Goal: Information Seeking & Learning: Learn about a topic

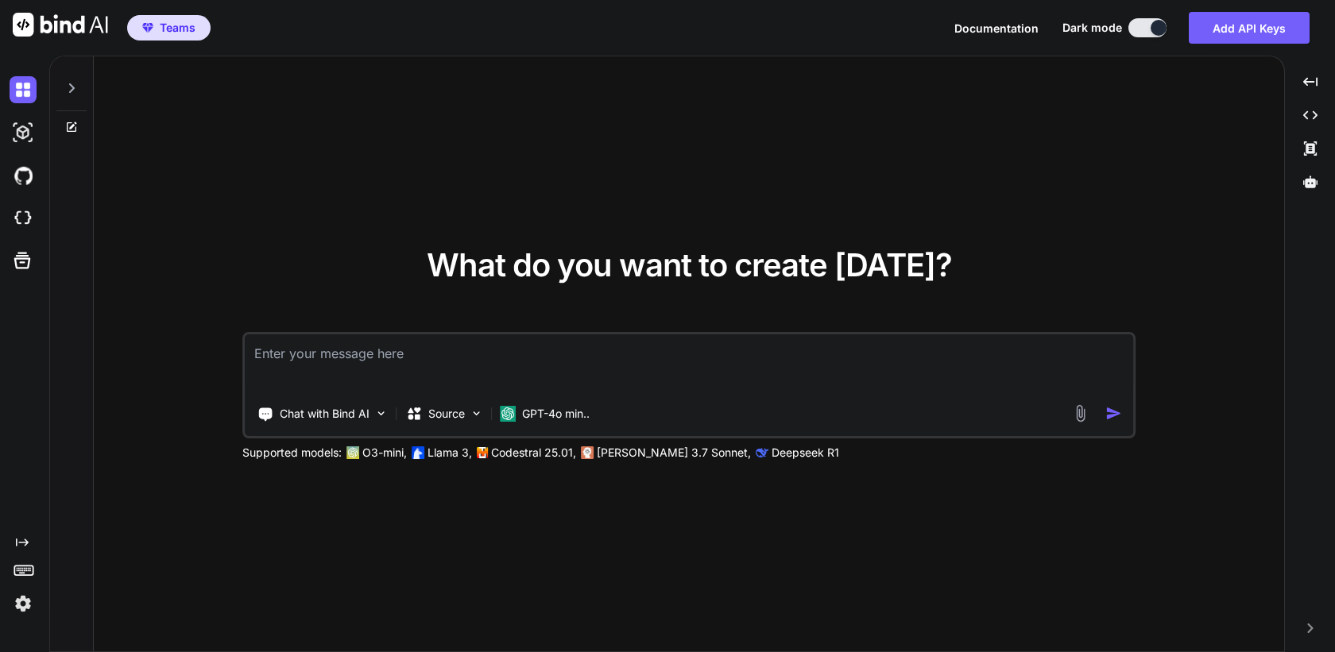
click at [22, 596] on img at bounding box center [23, 603] width 27 height 27
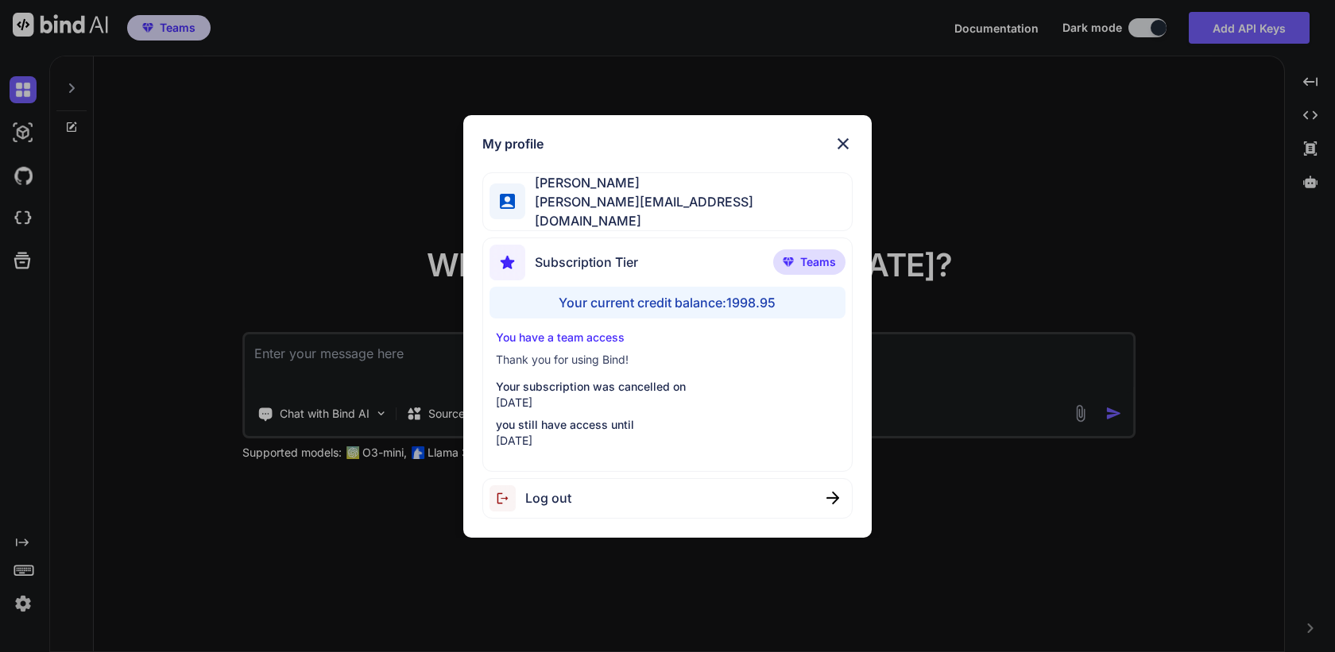
click at [194, 455] on div "My profile Sam P sam@getbind.co Subscription Tier Teams Your current credit bal…" at bounding box center [667, 326] width 1335 height 652
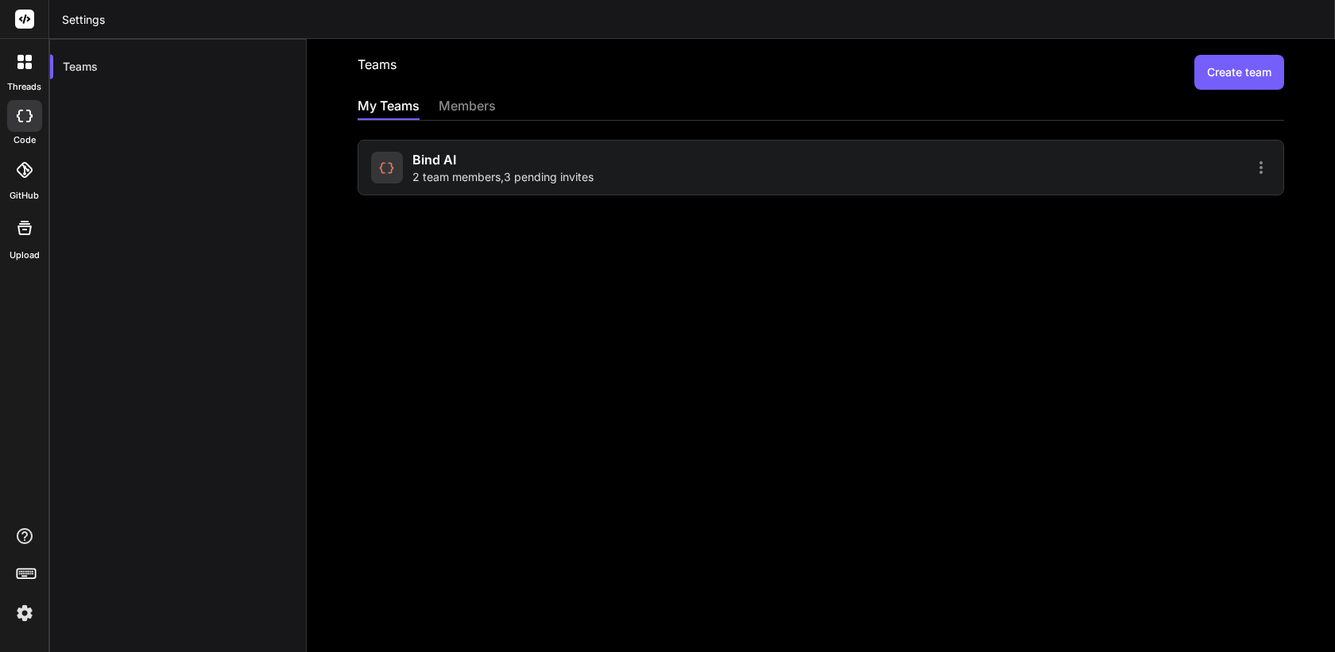
click at [508, 158] on div "Bind AI 2 team members , 3 pending invites" at bounding box center [502, 167] width 181 height 35
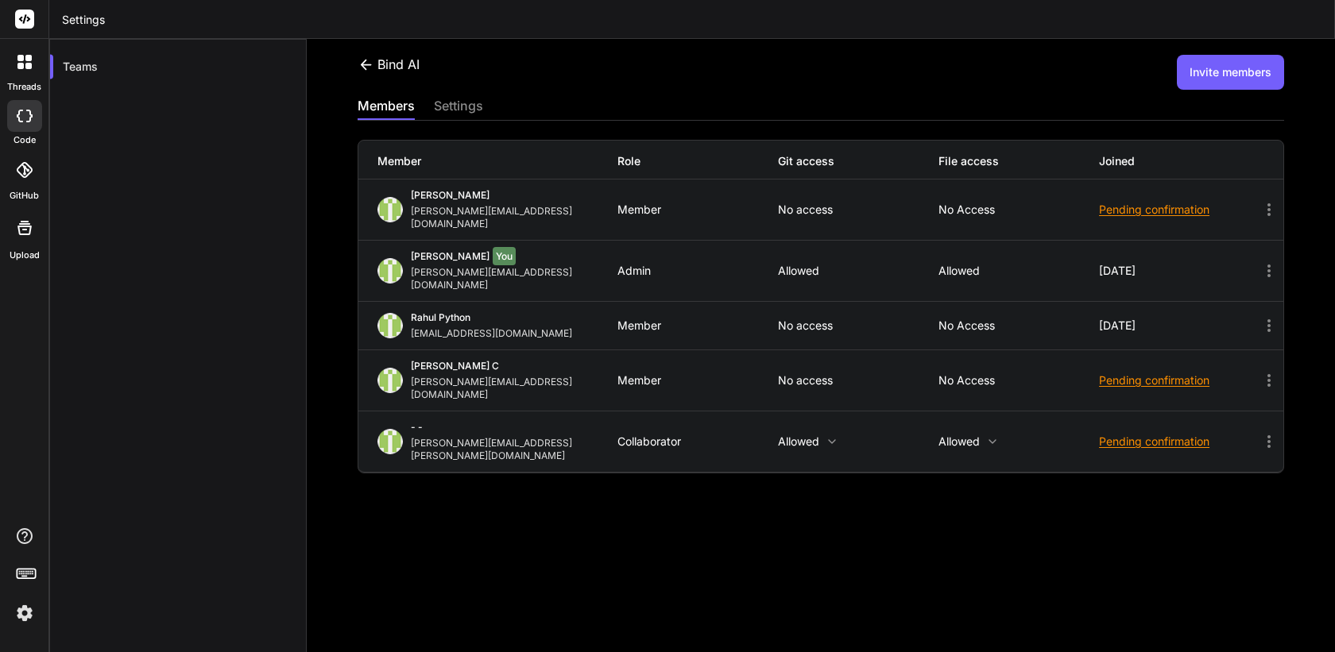
click at [18, 617] on img at bounding box center [24, 613] width 27 height 27
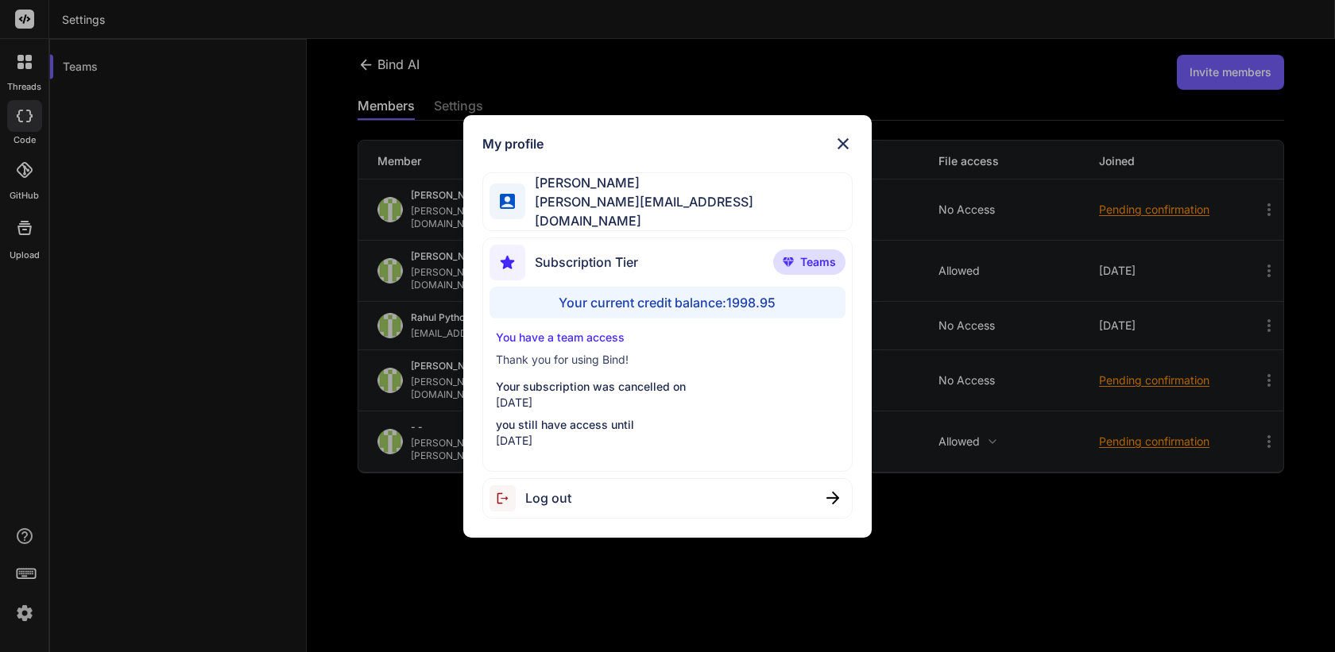
click at [551, 489] on span "Log out" at bounding box center [548, 498] width 46 height 19
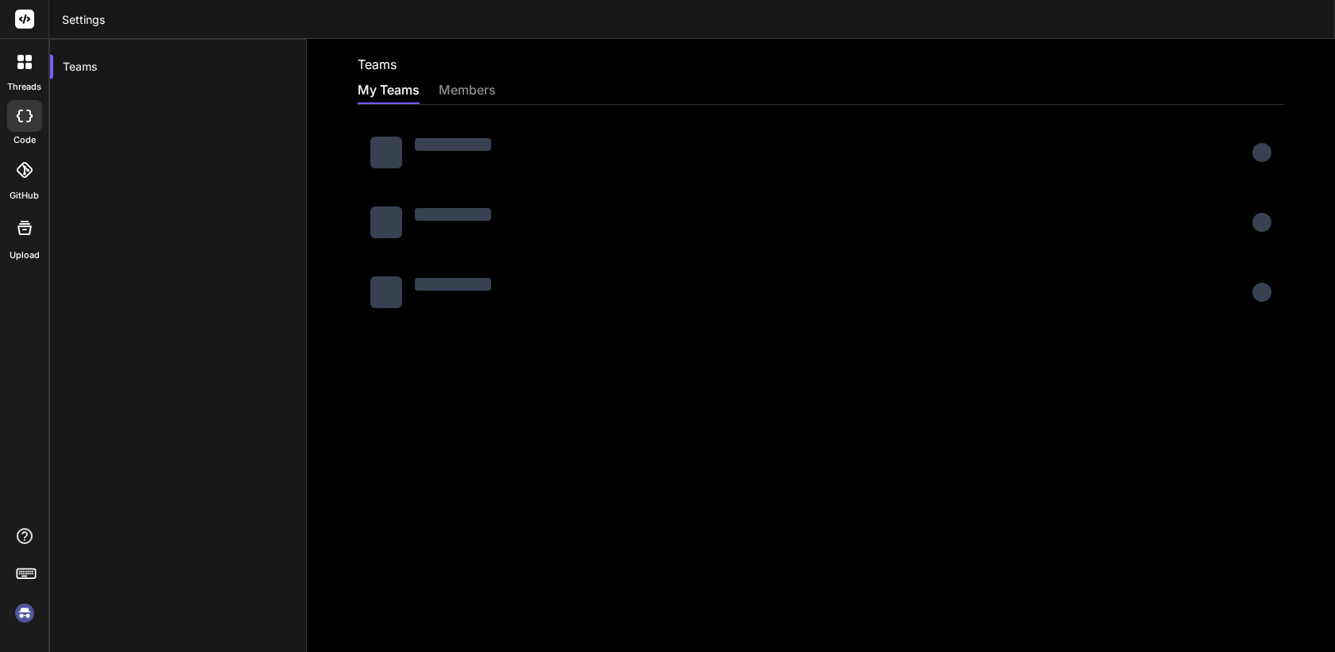
click at [25, 24] on rect at bounding box center [24, 19] width 19 height 19
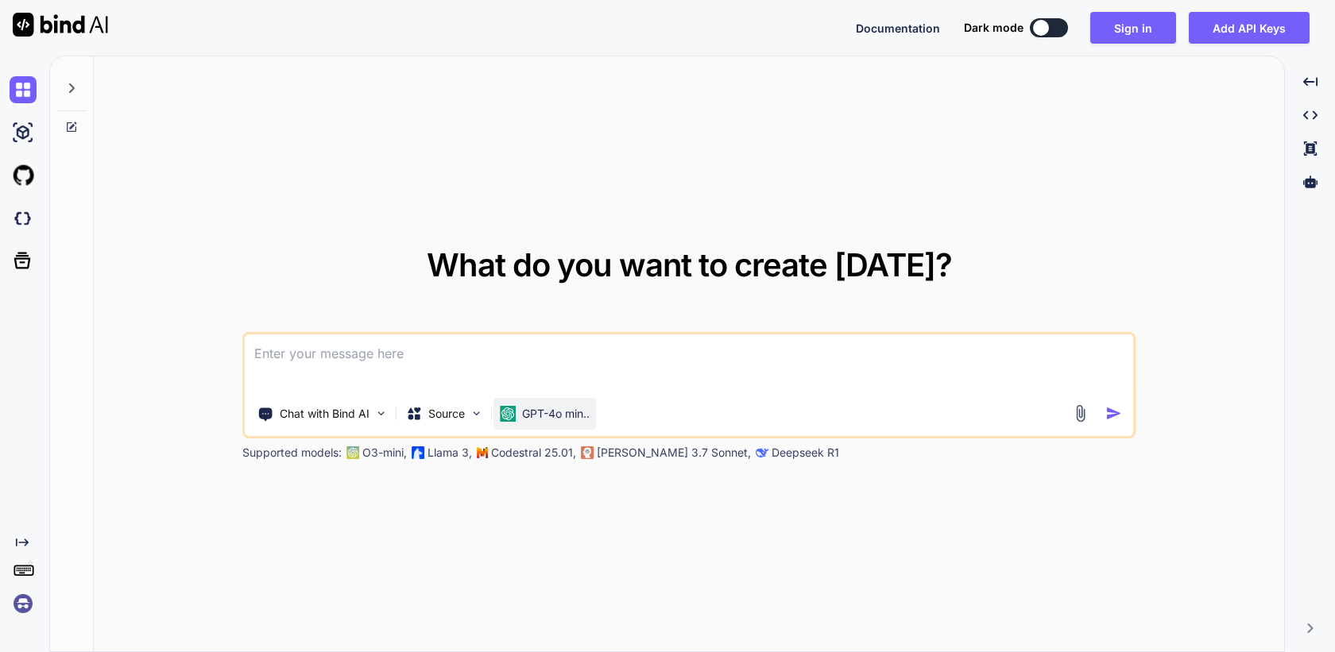
click at [547, 404] on div "GPT-4o min.." at bounding box center [544, 414] width 102 height 32
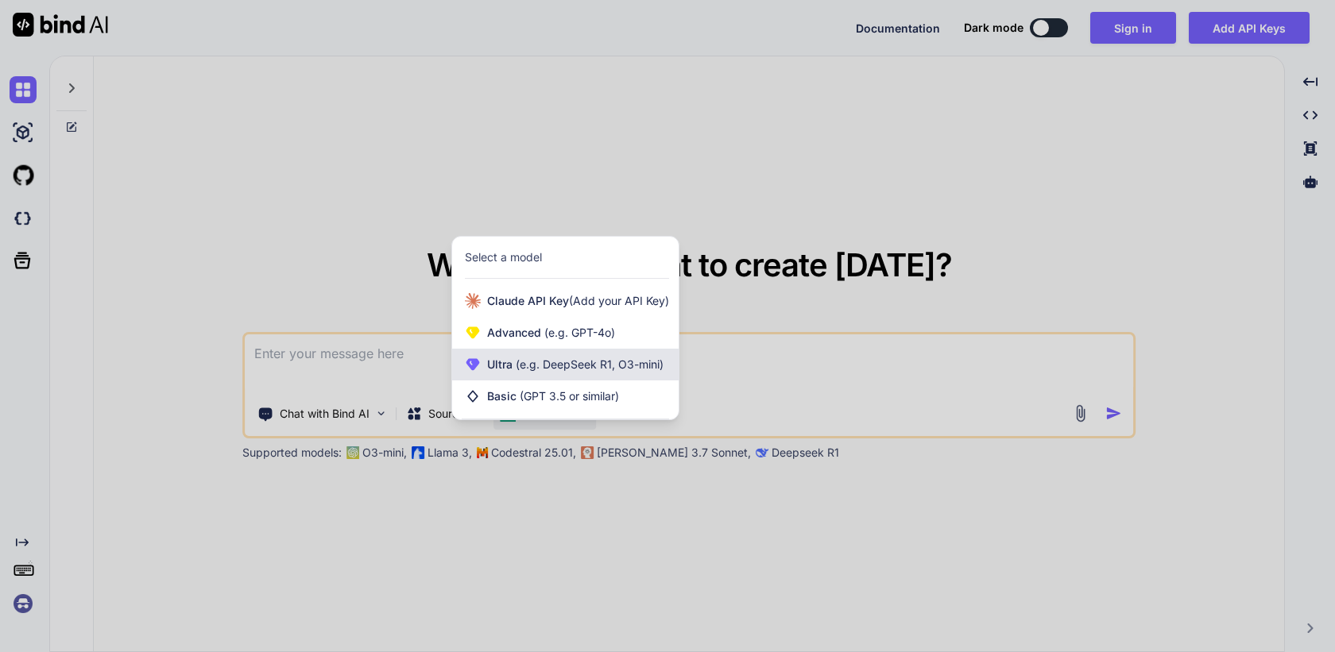
click at [581, 368] on span "(e.g. DeepSeek R1, O3-mini)" at bounding box center [587, 365] width 151 height 14
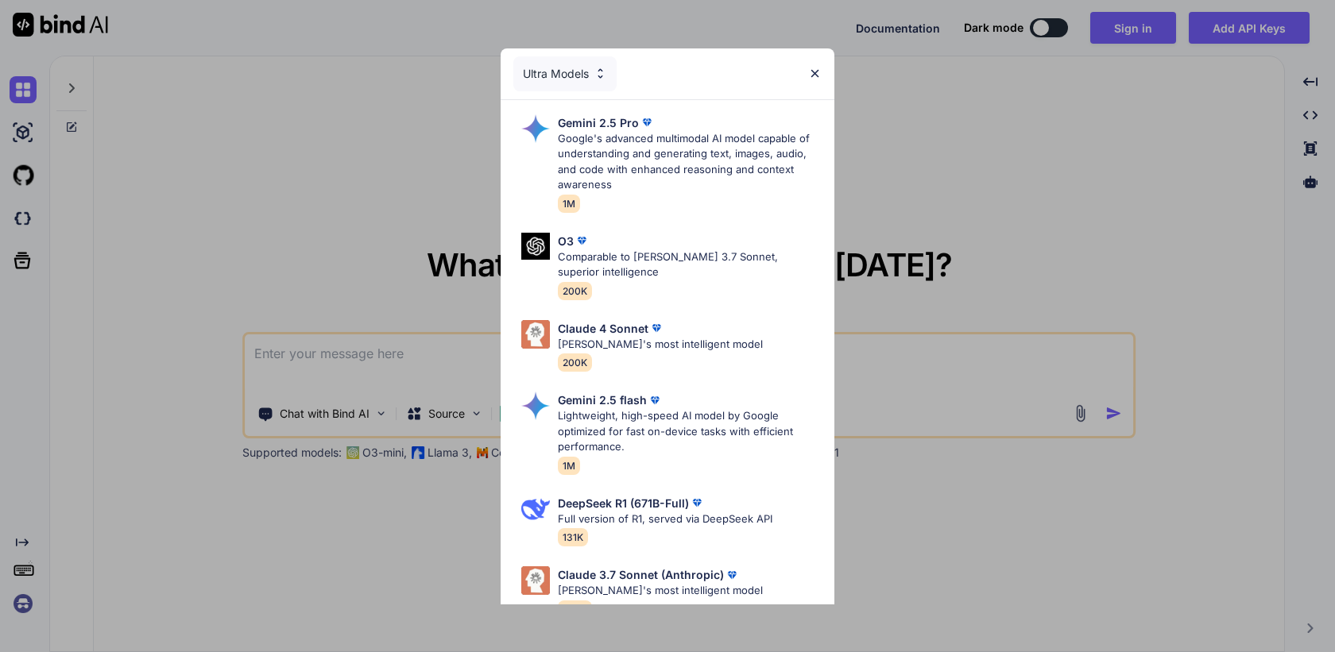
click at [563, 69] on div "Ultra Models" at bounding box center [564, 73] width 103 height 35
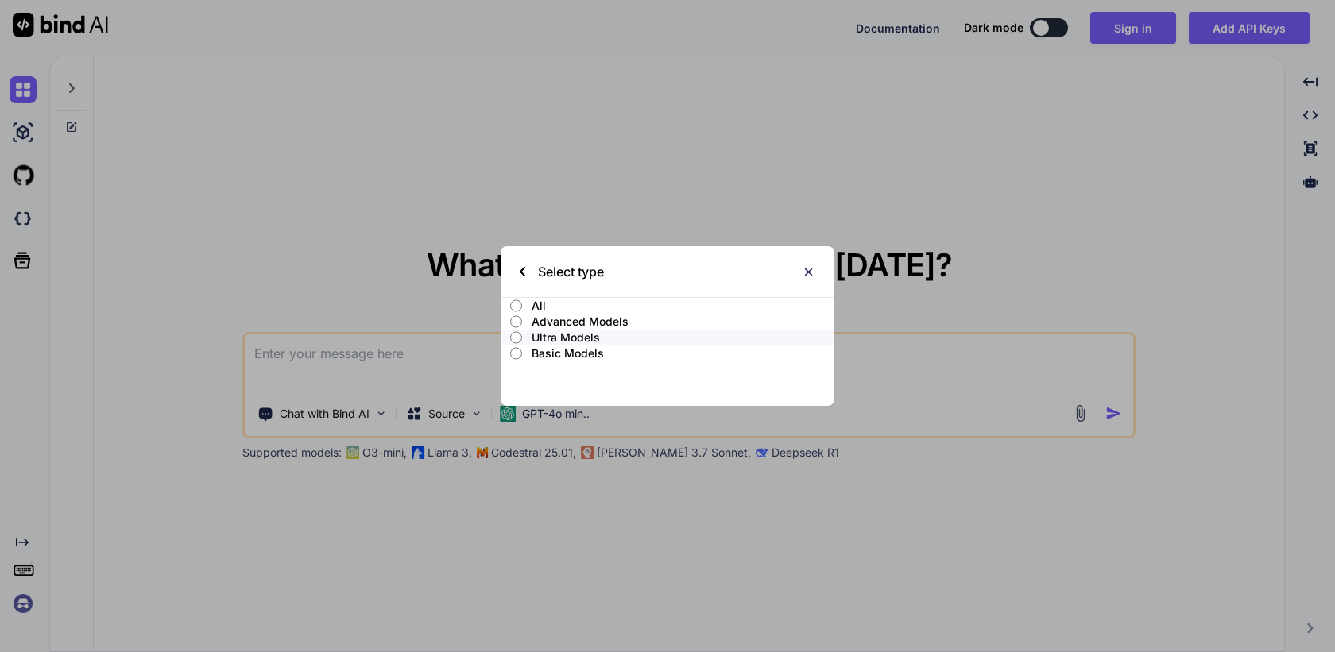
click at [584, 320] on p "Advanced Models" at bounding box center [683, 322] width 303 height 16
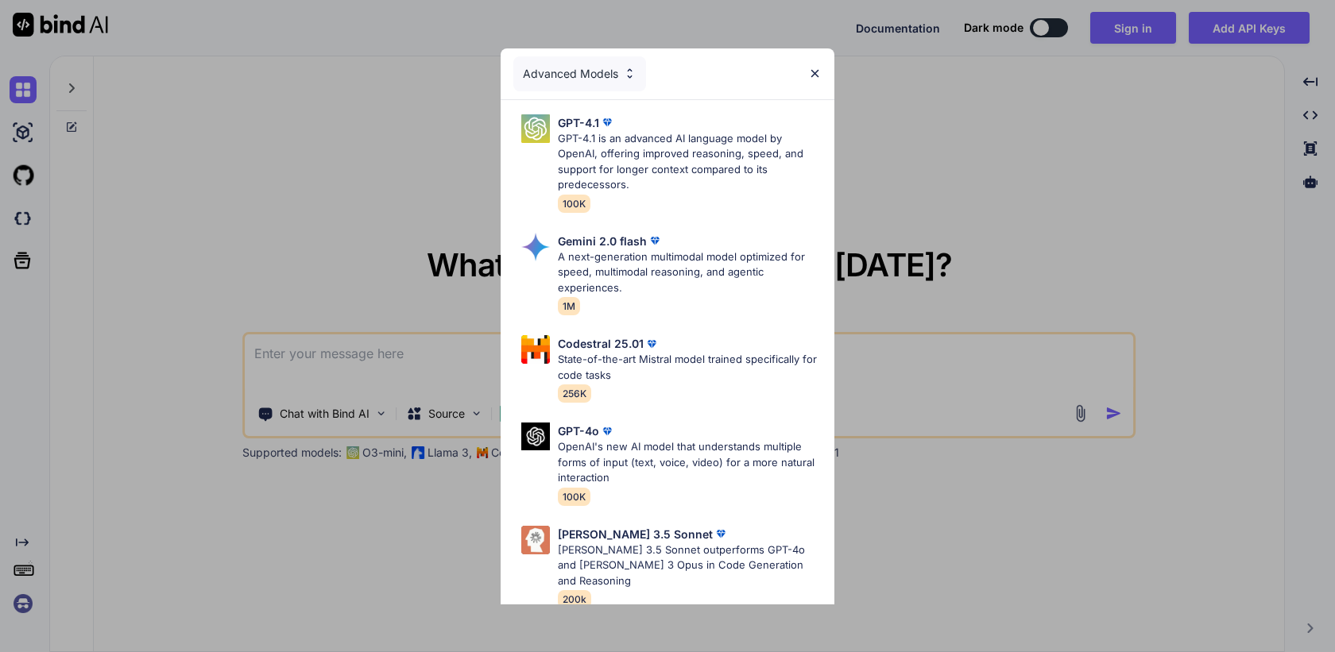
click at [601, 75] on div "Advanced Models" at bounding box center [579, 73] width 133 height 35
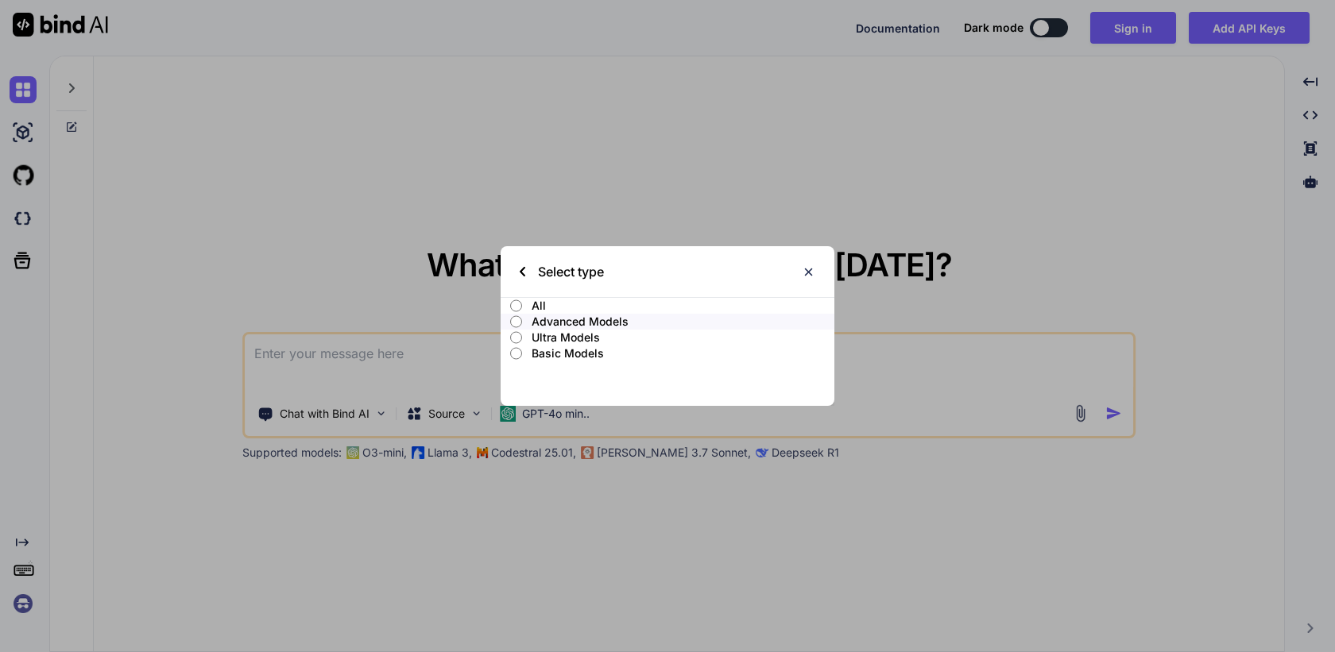
click at [581, 337] on p "Ultra Models" at bounding box center [683, 338] width 303 height 16
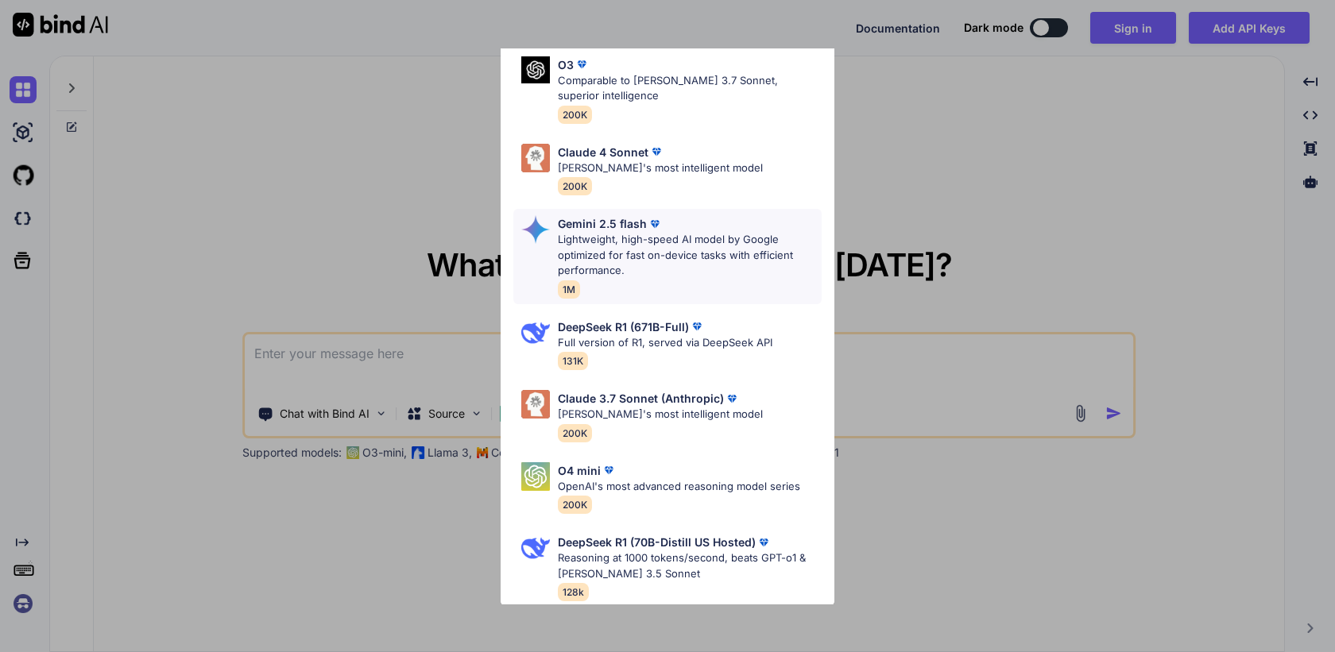
scroll to position [179, 0]
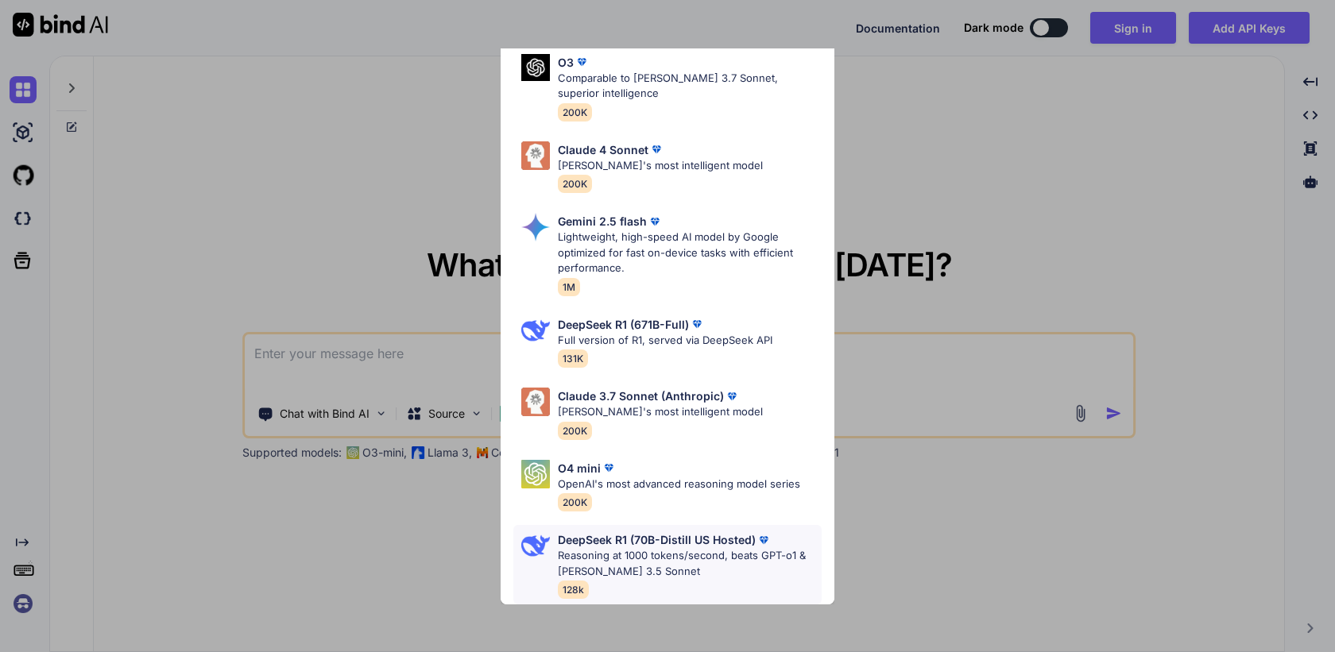
click at [686, 570] on p "Reasoning at 1000 tokens/second, beats GPT-o1 & Claude 3.5 Sonnet" at bounding box center [690, 563] width 264 height 31
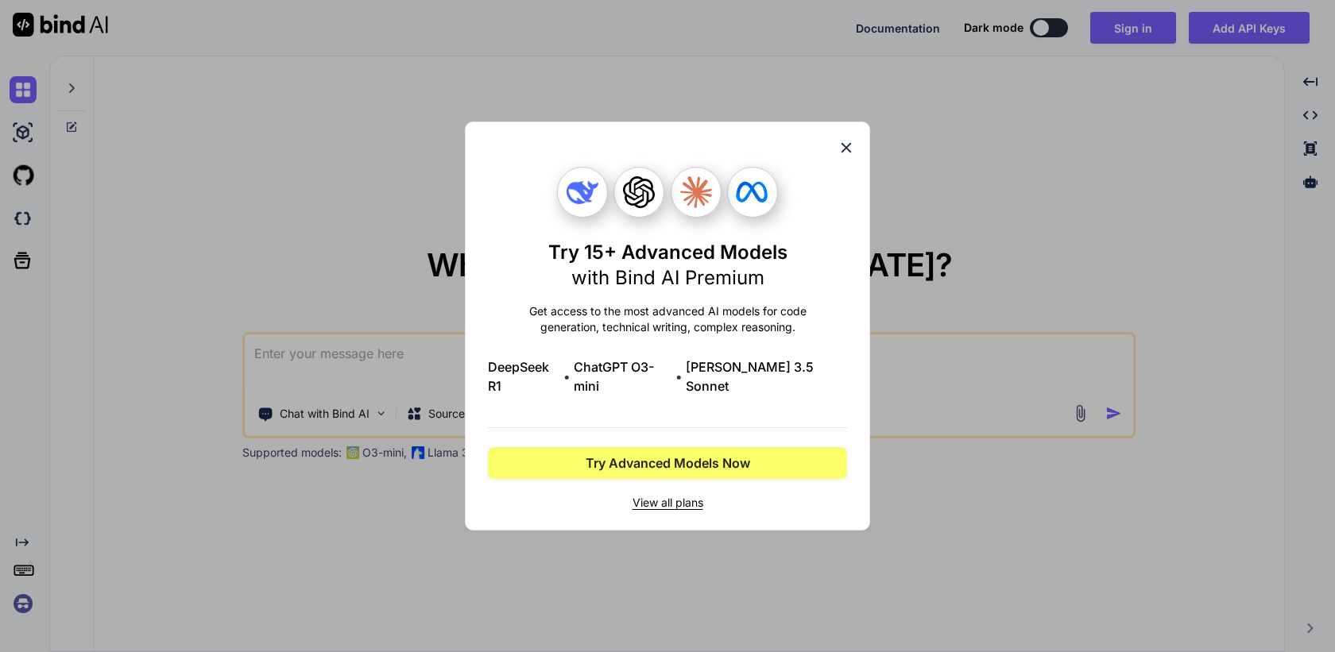
scroll to position [0, 0]
click at [853, 152] on icon at bounding box center [845, 147] width 17 height 17
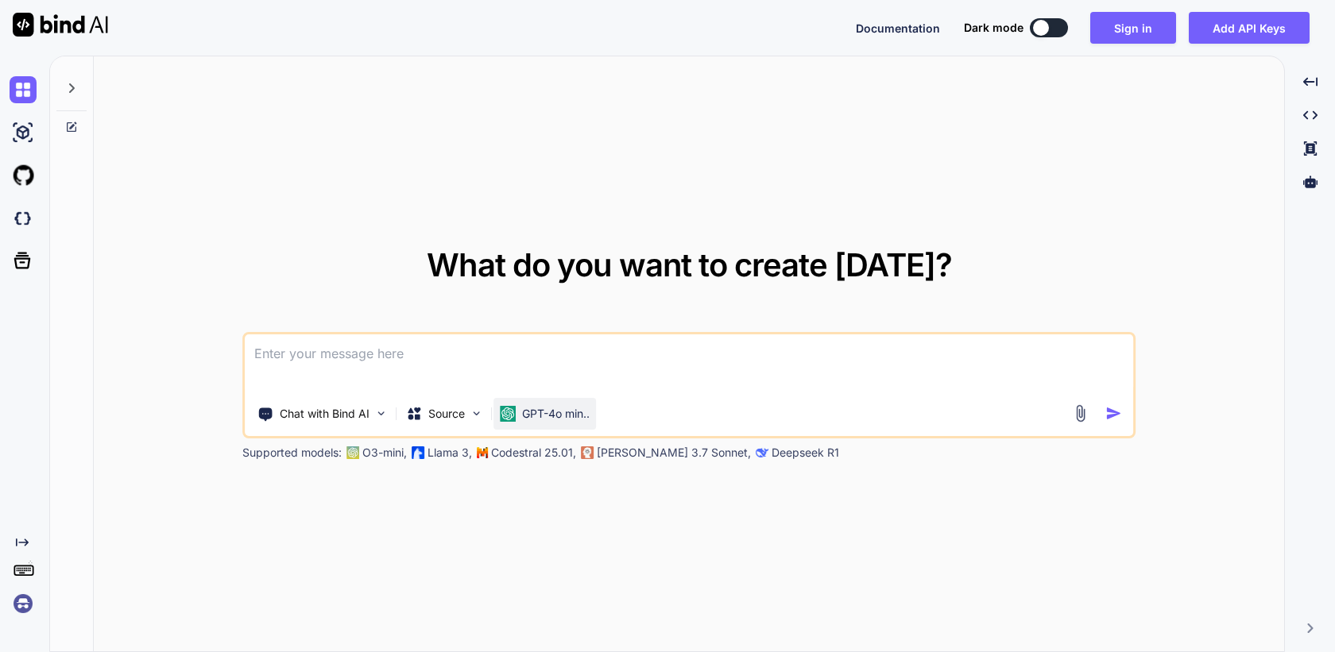
click at [548, 410] on p "GPT-4o min.." at bounding box center [556, 414] width 68 height 16
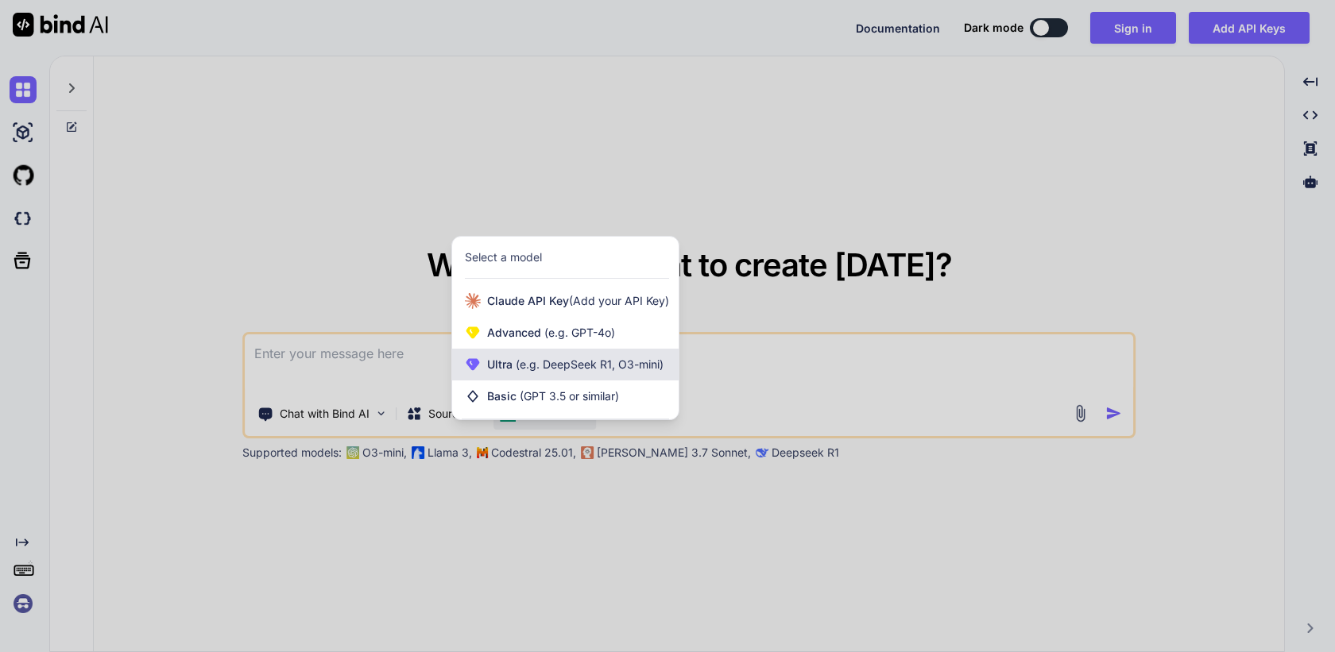
click at [601, 368] on span "(e.g. DeepSeek R1, O3-mini)" at bounding box center [587, 365] width 151 height 14
type textarea "x"
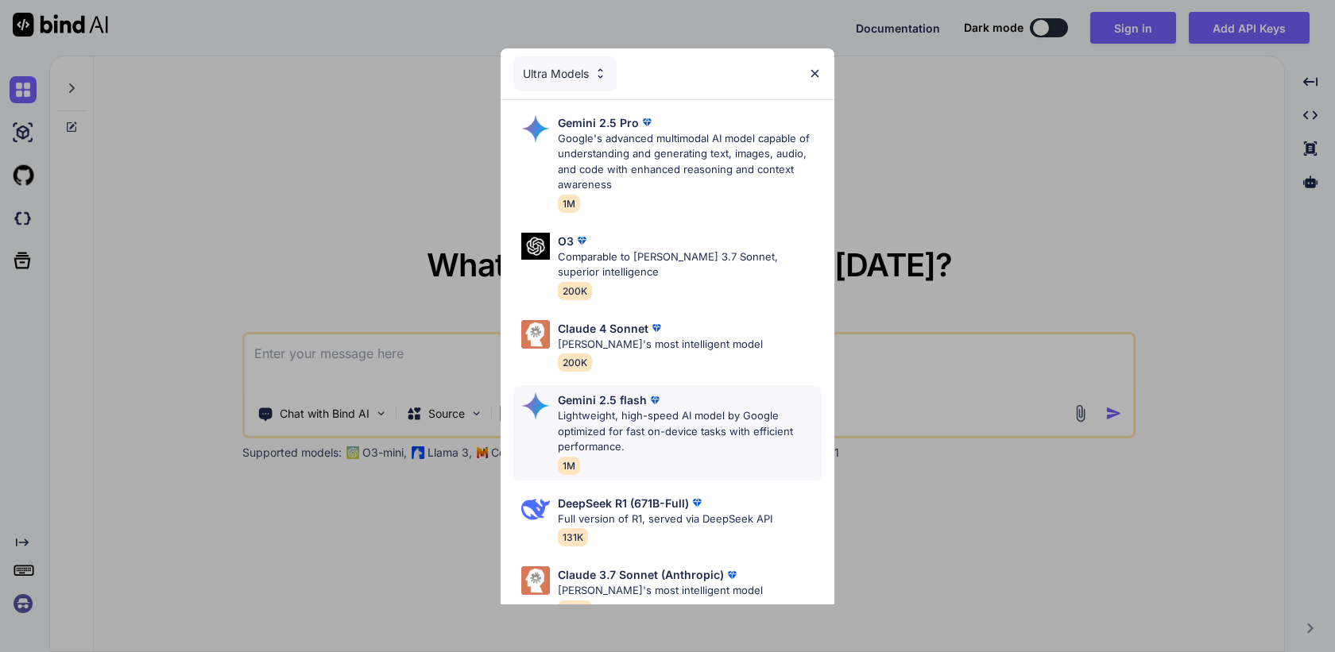
click at [652, 419] on p "Lightweight, high-speed AI model by Google optimized for fast on-device tasks w…" at bounding box center [690, 431] width 264 height 47
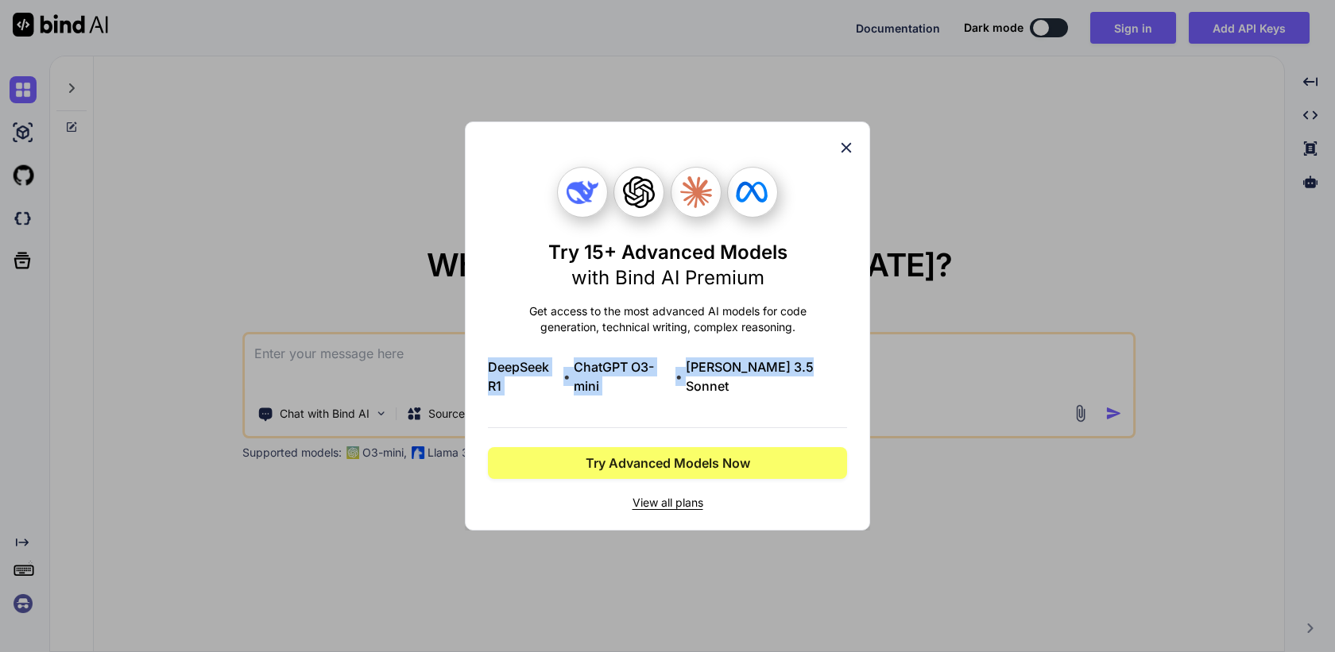
drag, startPoint x: 832, startPoint y: 380, endPoint x: 496, endPoint y: 381, distance: 336.1
click at [496, 381] on div "DeepSeek R1 • ChatGPT O3-mini • Claude 3.5 Sonnet" at bounding box center [667, 377] width 359 height 38
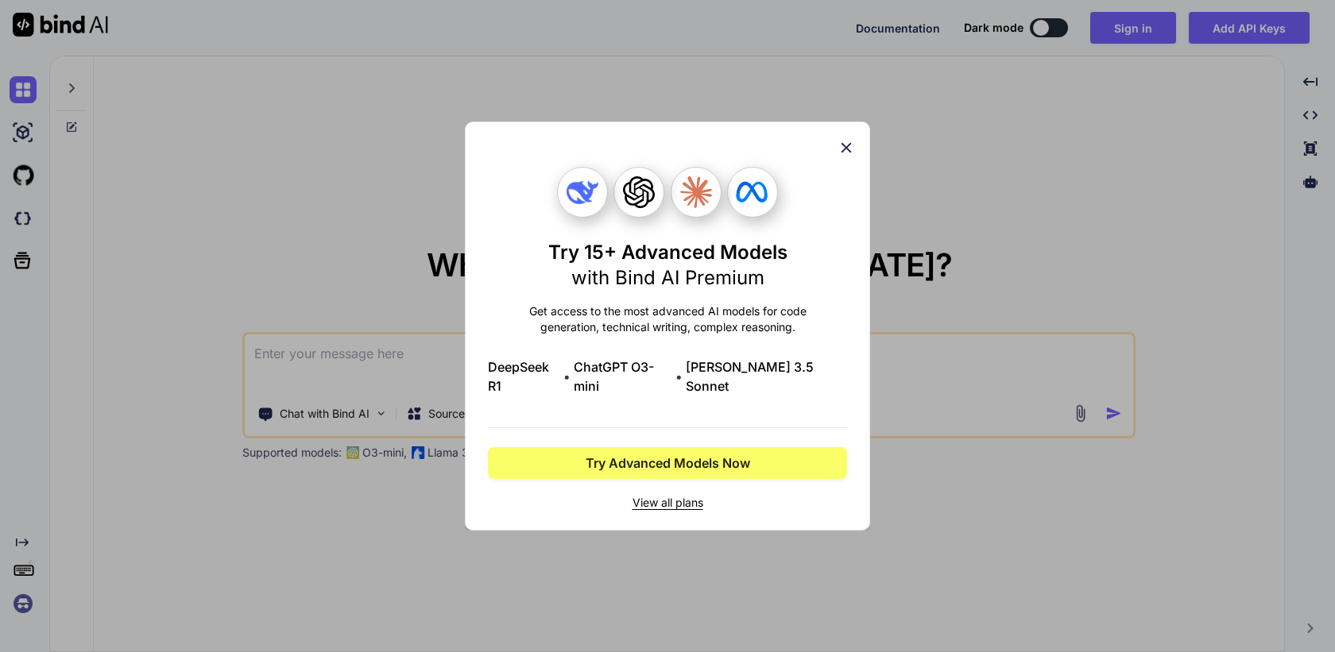
click at [494, 385] on div "DeepSeek R1 • ChatGPT O3-mini • Claude 3.5 Sonnet" at bounding box center [667, 377] width 359 height 38
click at [852, 157] on icon at bounding box center [845, 147] width 17 height 17
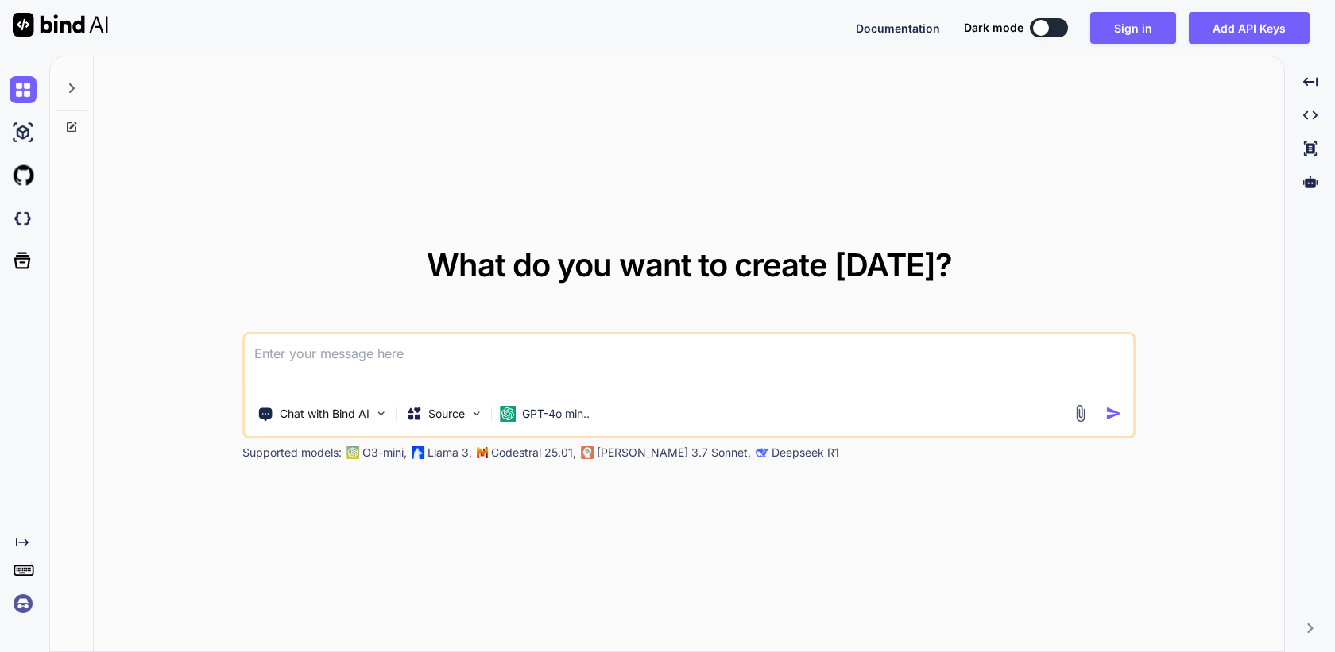
click at [16, 598] on img at bounding box center [23, 603] width 27 height 27
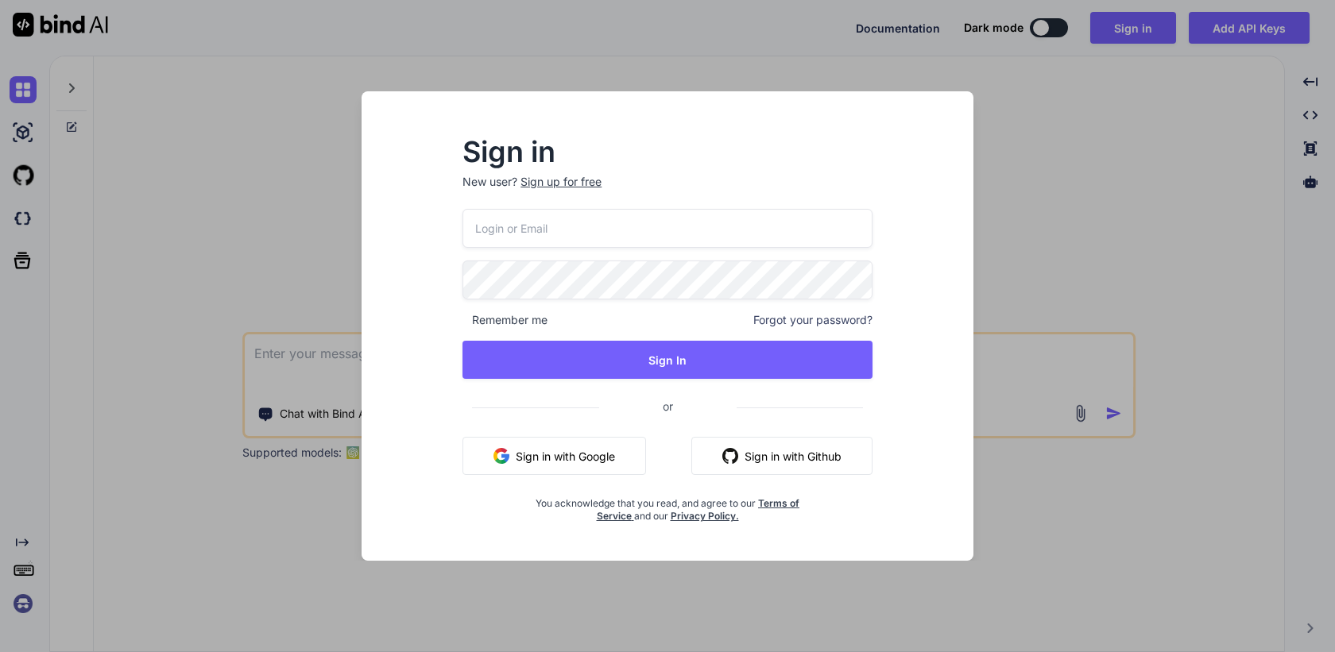
click at [551, 460] on button "Sign in with Google" at bounding box center [554, 456] width 184 height 38
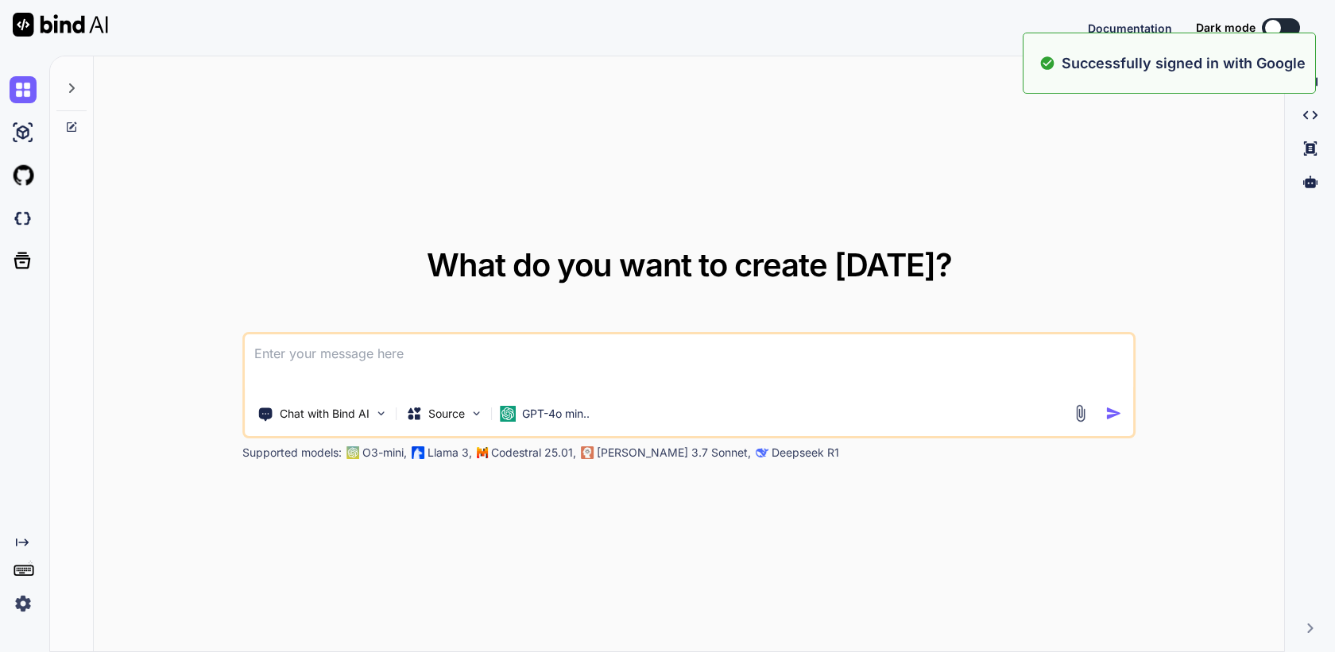
click at [584, 371] on textarea at bounding box center [689, 363] width 888 height 59
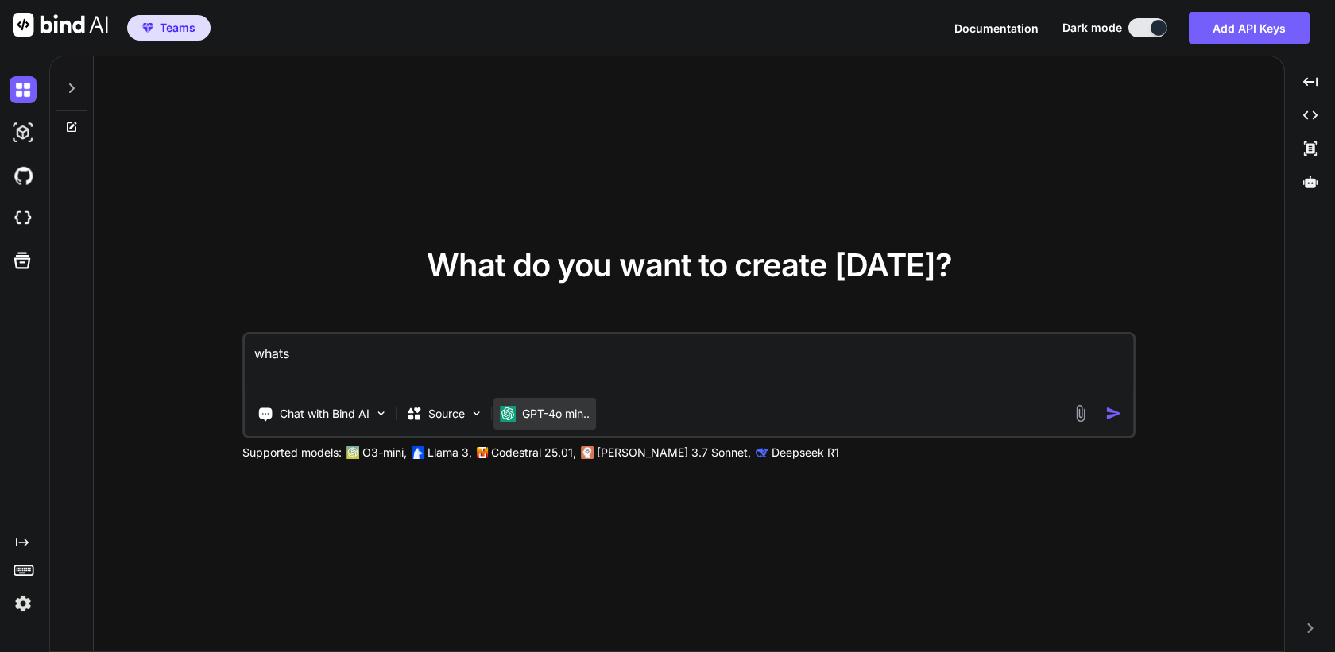
type textarea "whats"
click at [566, 414] on p "GPT-4o min.." at bounding box center [556, 414] width 68 height 16
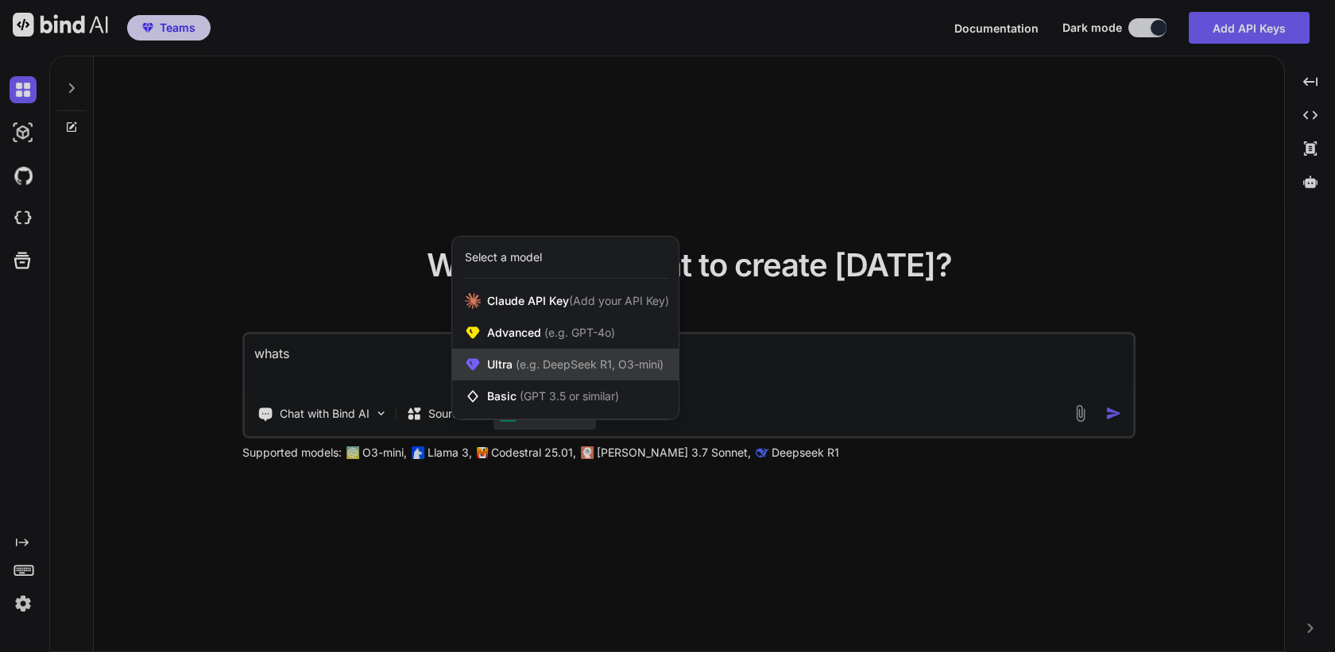
click at [600, 370] on span "(e.g. DeepSeek R1, O3-mini)" at bounding box center [587, 365] width 151 height 14
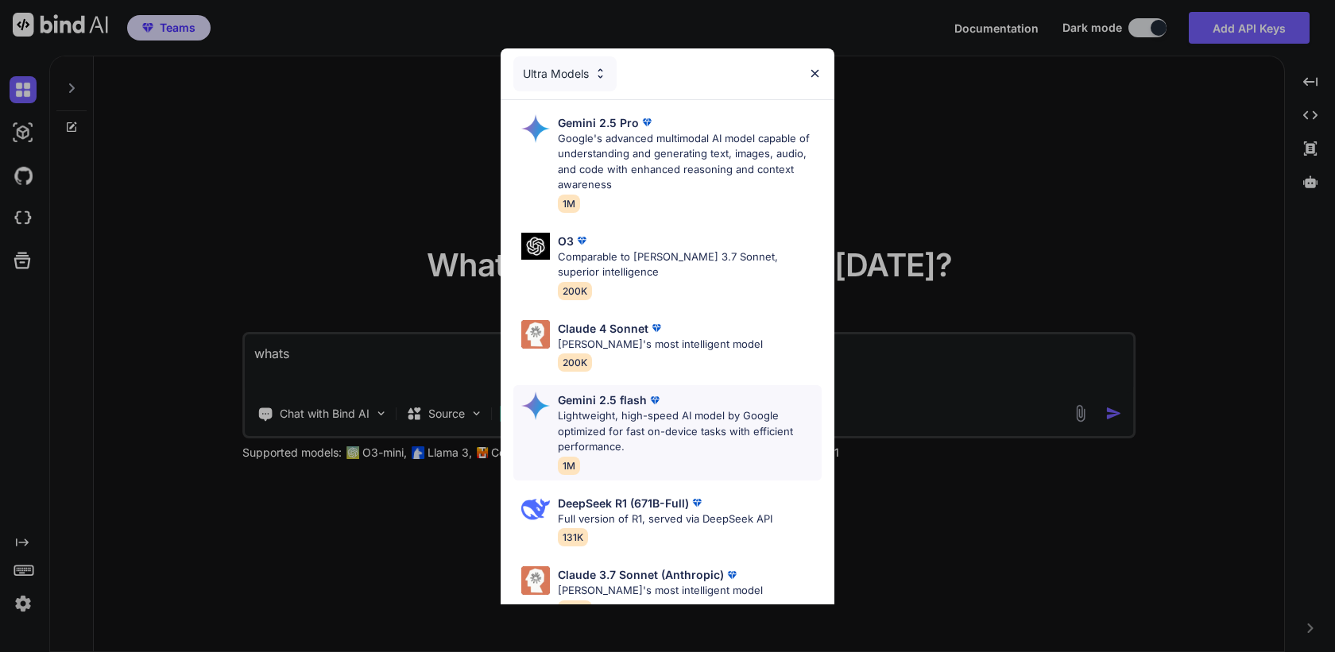
scroll to position [179, 0]
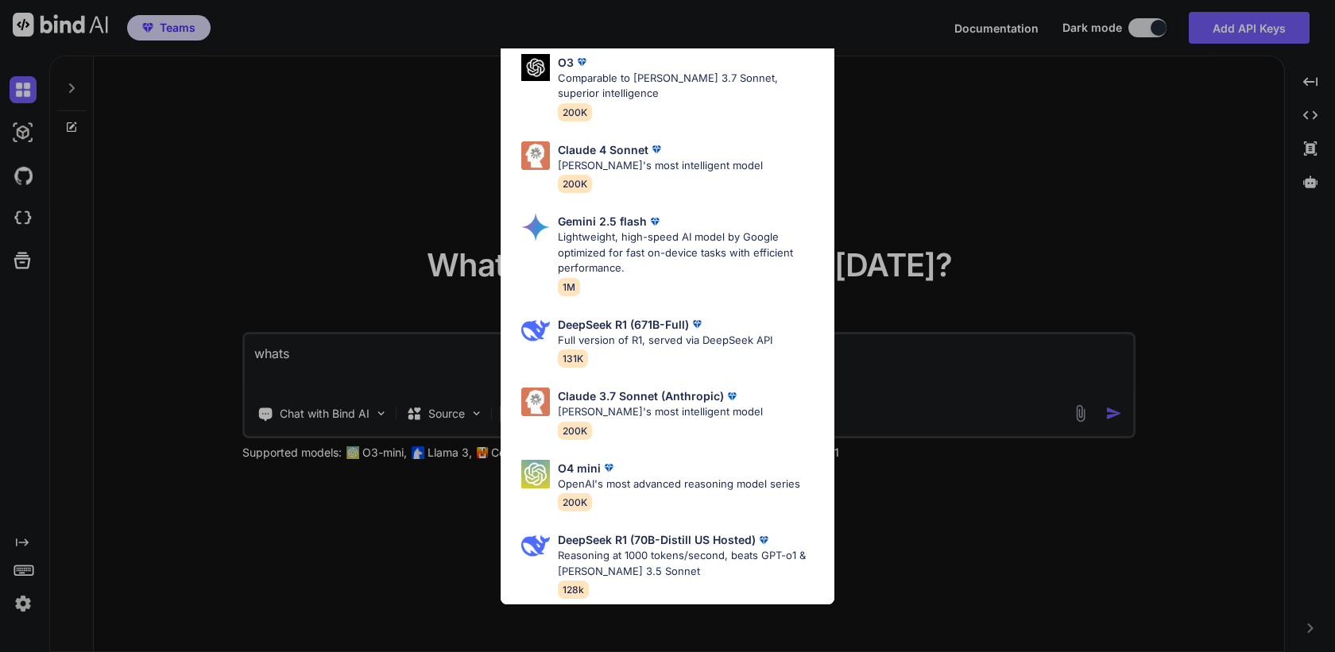
click at [882, 241] on div "Ultra Models Gemini 2.5 Pro Google's advanced multimodal AI model capable of un…" at bounding box center [667, 326] width 1335 height 652
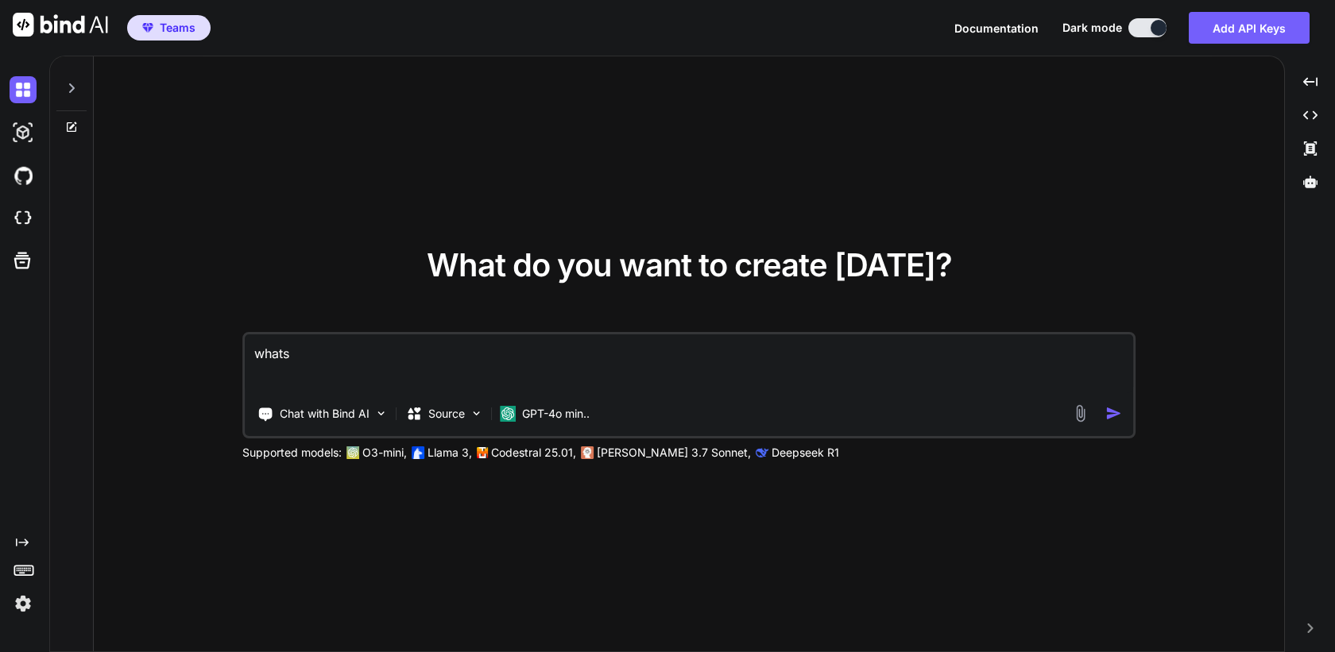
click at [602, 355] on textarea "whats" at bounding box center [689, 363] width 888 height 59
